Goal: Navigation & Orientation: Find specific page/section

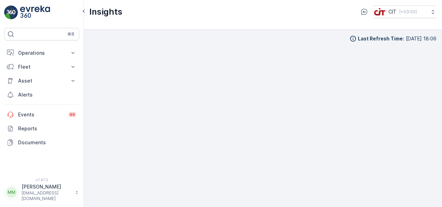
scroll to position [5, 0]
click at [329, 17] on div "Insights CIT ( +03:00 )" at bounding box center [262, 12] width 347 height 13
click at [57, 52] on p "Operations" at bounding box center [41, 52] width 47 height 7
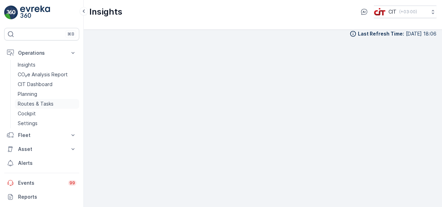
click at [52, 103] on p "Routes & Tasks" at bounding box center [36, 103] width 36 height 7
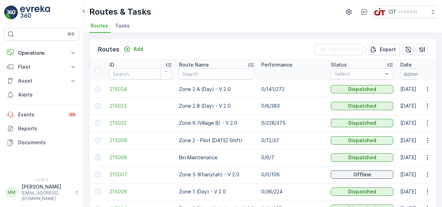
click at [315, 118] on td "0/228/375" at bounding box center [293, 122] width 70 height 17
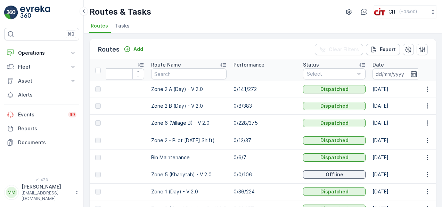
scroll to position [0, 42]
